Goal: Task Accomplishment & Management: Manage account settings

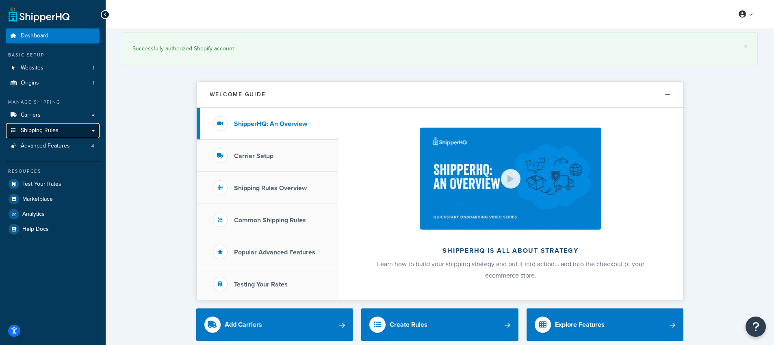
click at [41, 135] on link "Shipping Rules" at bounding box center [52, 130] width 93 height 15
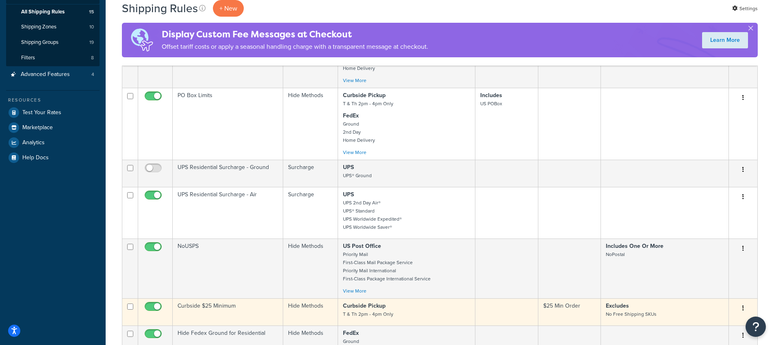
scroll to position [224, 0]
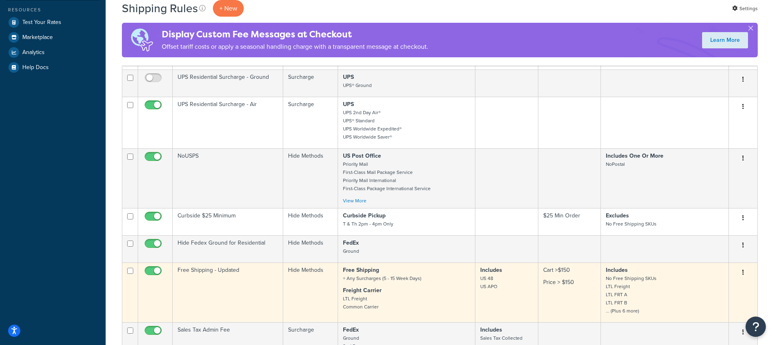
click at [209, 269] on td "Free Shipping - Updated" at bounding box center [228, 292] width 110 height 60
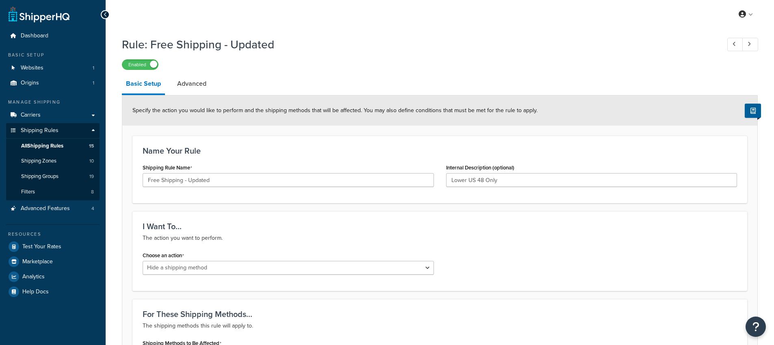
select select "HIDE"
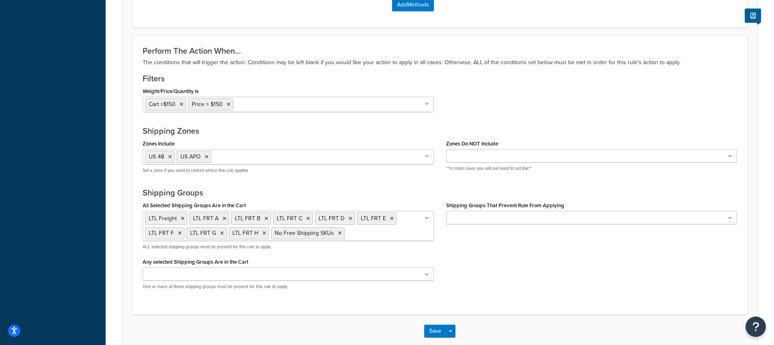
scroll to position [469, 0]
